Goal: Task Accomplishment & Management: Use online tool/utility

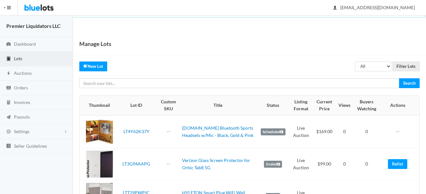
click at [19, 60] on span "Lots" at bounding box center [18, 58] width 8 height 5
click at [15, 73] on span "Auctions" at bounding box center [23, 72] width 18 height 5
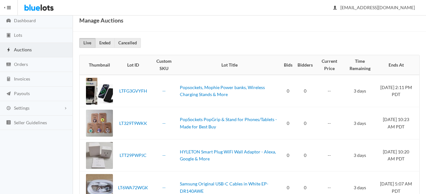
scroll to position [14, 0]
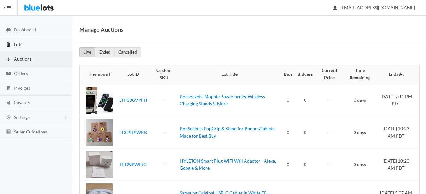
click at [19, 41] on link "Lots" at bounding box center [36, 44] width 73 height 15
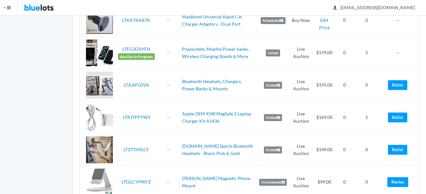
scroll to position [349, 0]
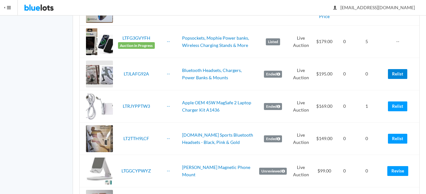
click at [398, 75] on link "Relist" at bounding box center [397, 74] width 19 height 10
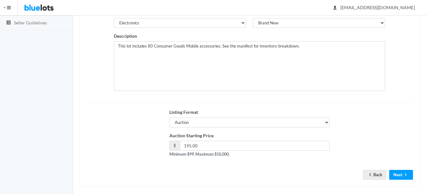
scroll to position [129, 0]
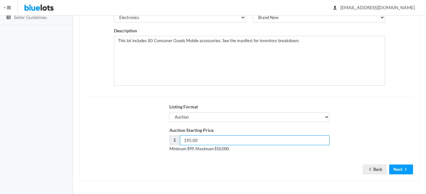
click at [190, 141] on input "195.00" at bounding box center [255, 140] width 150 height 10
type input "189.00"
click at [404, 165] on button "Next" at bounding box center [401, 170] width 24 height 10
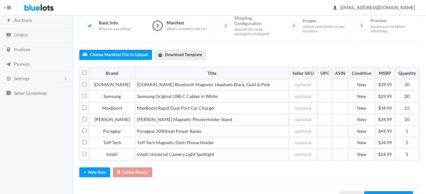
scroll to position [63, 0]
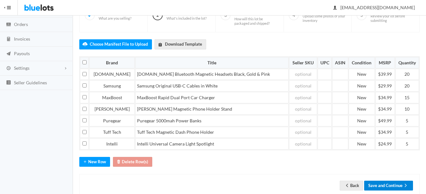
click at [387, 186] on button "Save and Continue" at bounding box center [388, 186] width 49 height 10
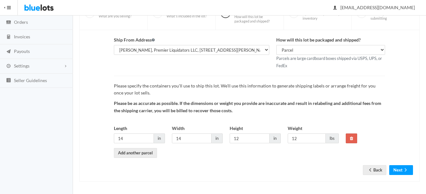
scroll to position [66, 0]
click at [405, 168] on icon "arrow forward" at bounding box center [406, 169] width 6 height 5
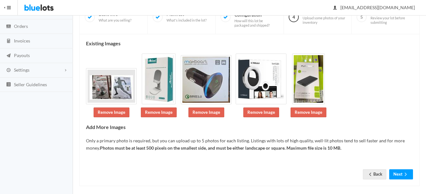
scroll to position [67, 0]
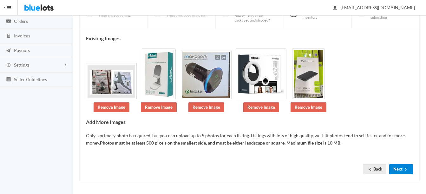
click at [407, 168] on icon "arrow forward" at bounding box center [406, 169] width 6 height 5
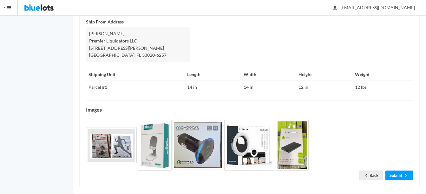
scroll to position [280, 0]
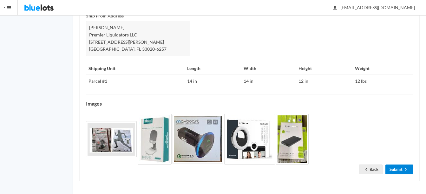
drag, startPoint x: 397, startPoint y: 168, endPoint x: 402, endPoint y: 160, distance: 9.4
click at [397, 168] on link "Submit" at bounding box center [400, 170] width 28 height 10
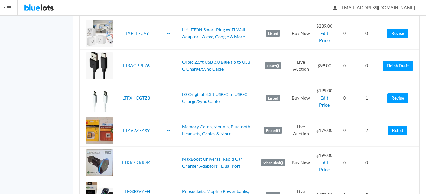
scroll to position [254, 0]
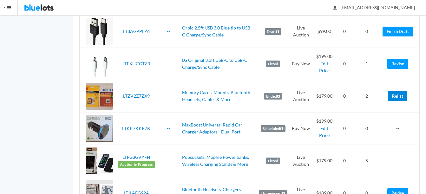
click at [400, 93] on link "Relist" at bounding box center [397, 96] width 19 height 10
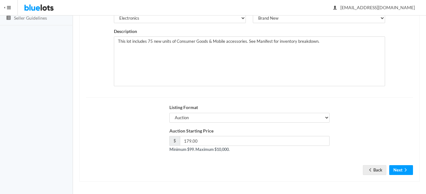
scroll to position [129, 0]
click at [400, 168] on button "Next" at bounding box center [401, 170] width 24 height 10
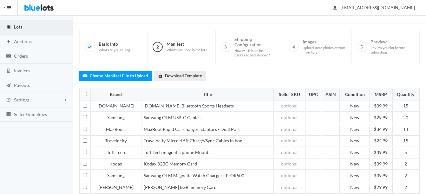
scroll to position [63, 0]
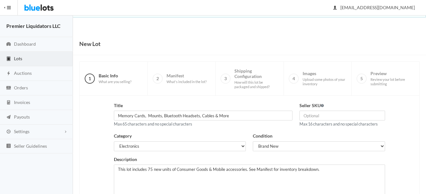
scroll to position [129, 0]
